Goal: Task Accomplishment & Management: Manage account settings

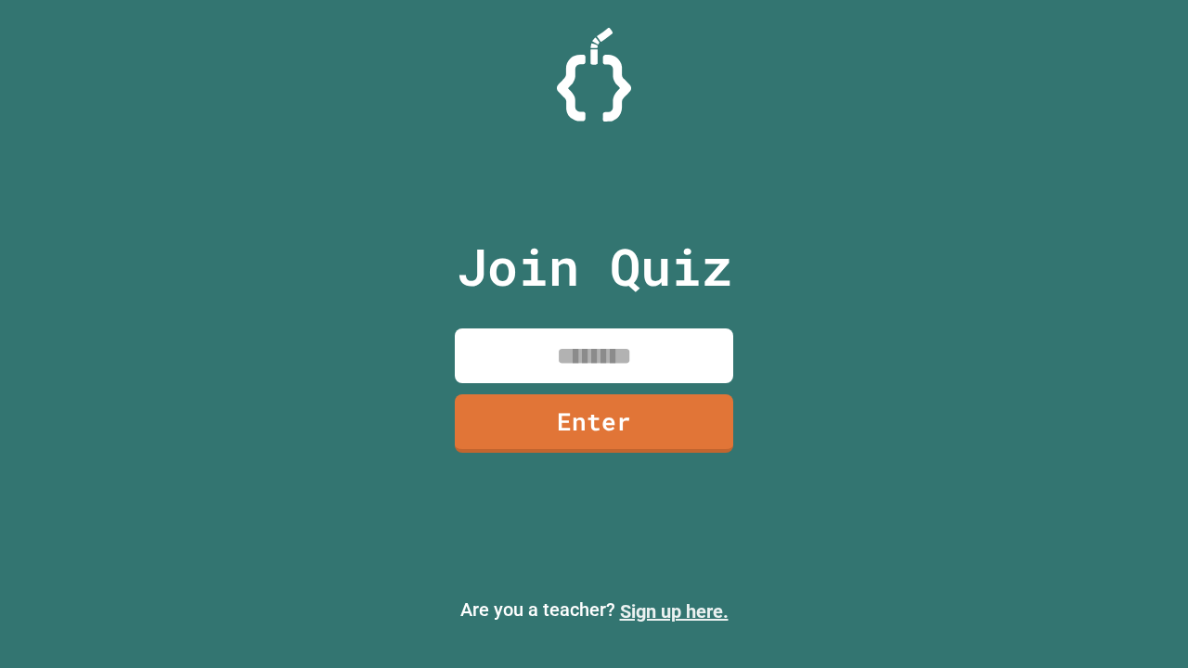
click at [674, 611] on link "Sign up here." at bounding box center [674, 611] width 109 height 22
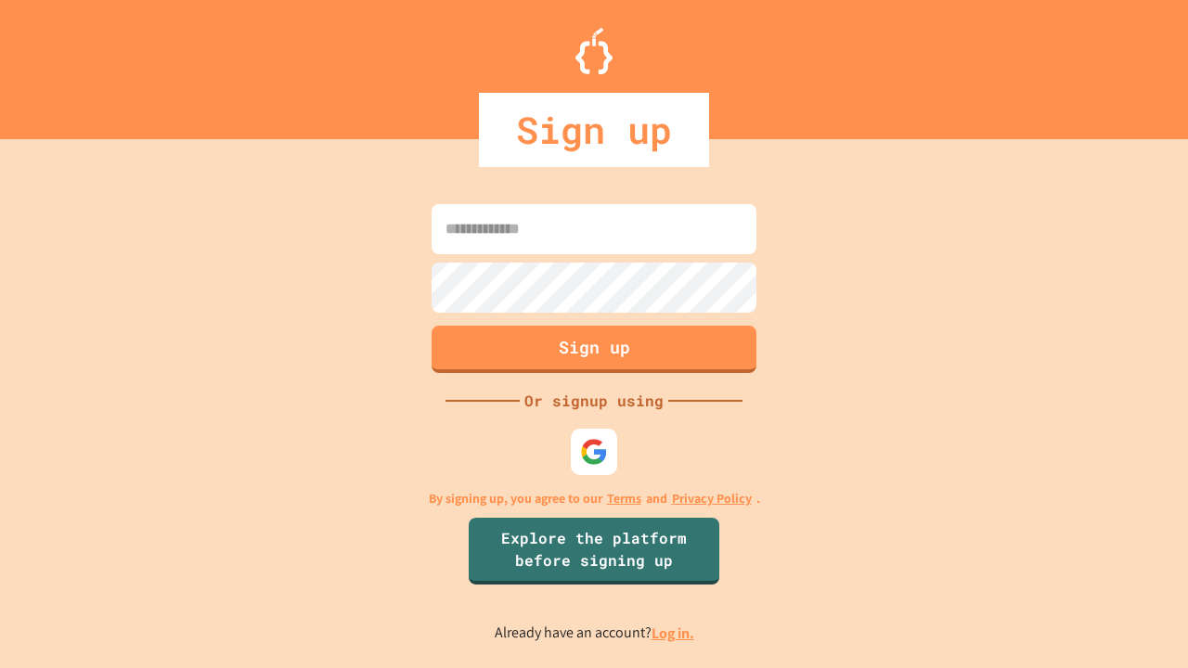
click at [674, 633] on link "Log in." at bounding box center [672, 632] width 43 height 19
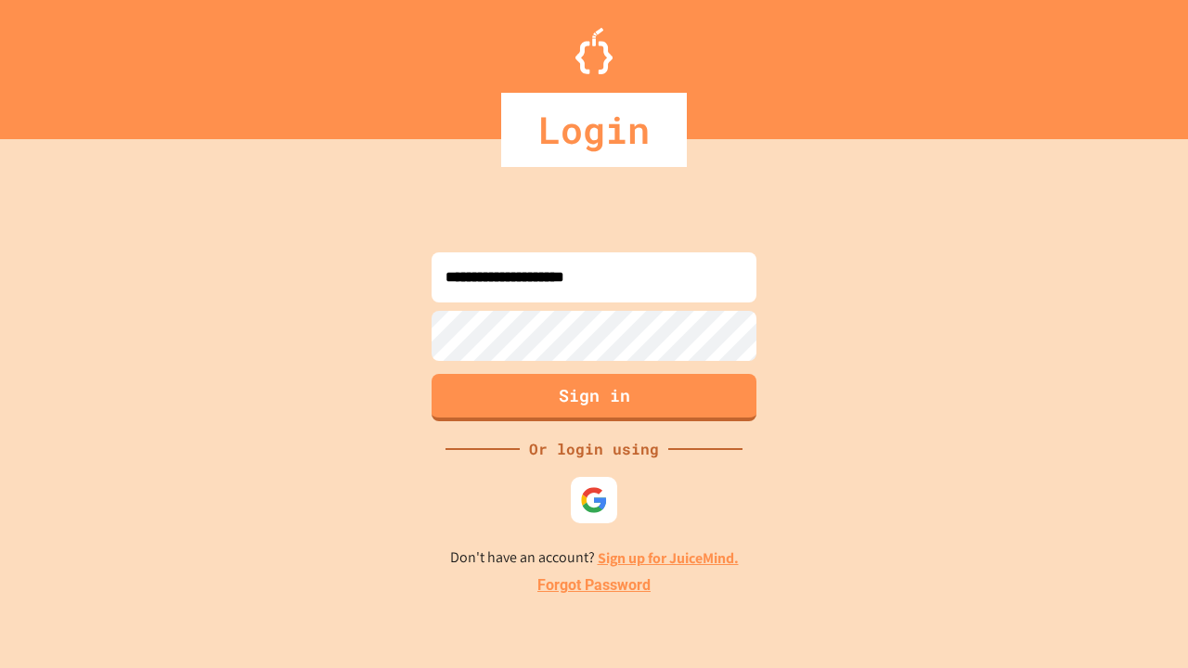
type input "**********"
